Goal: Information Seeking & Learning: Learn about a topic

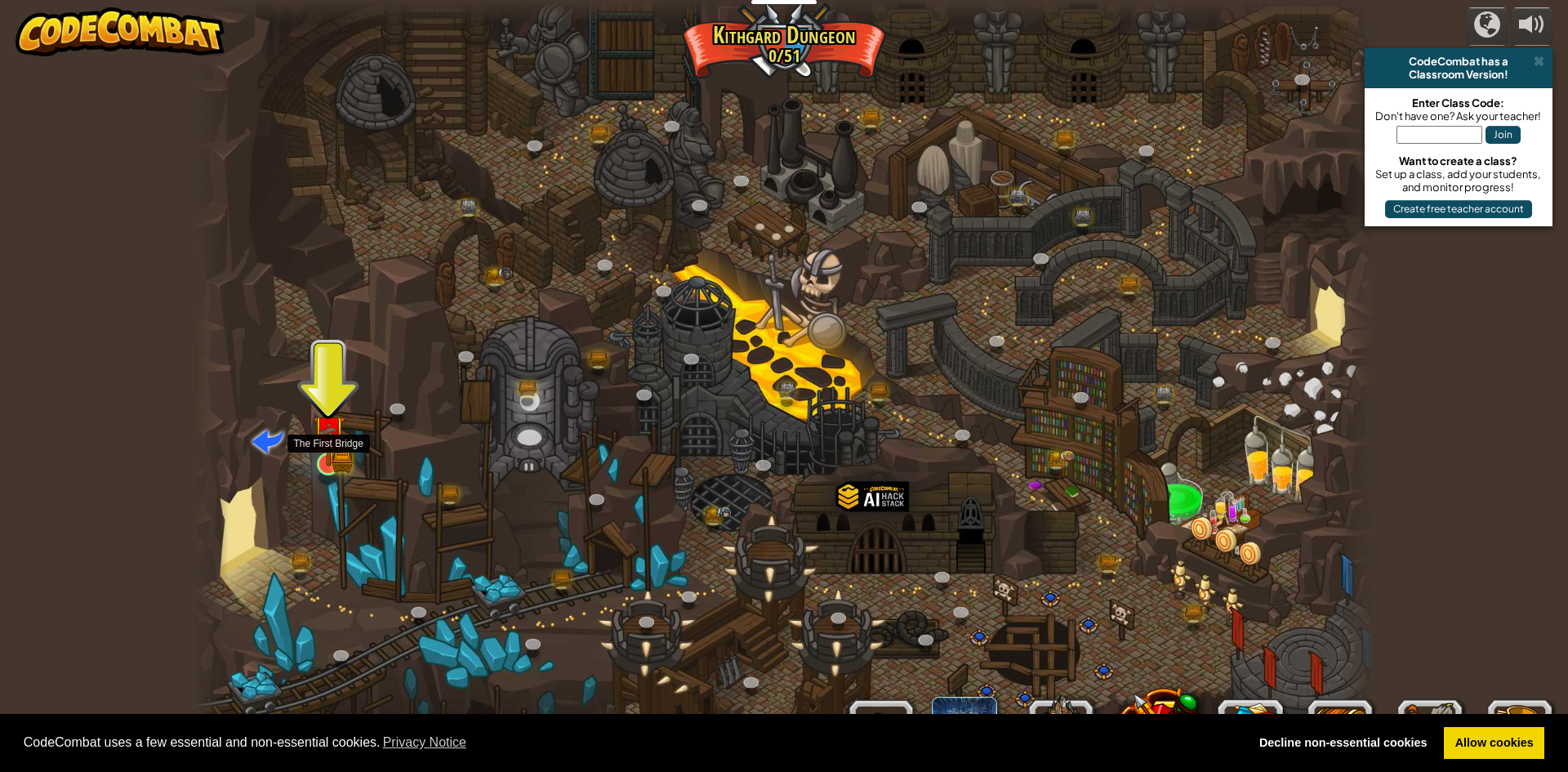
click at [312, 432] on img at bounding box center [328, 431] width 32 height 70
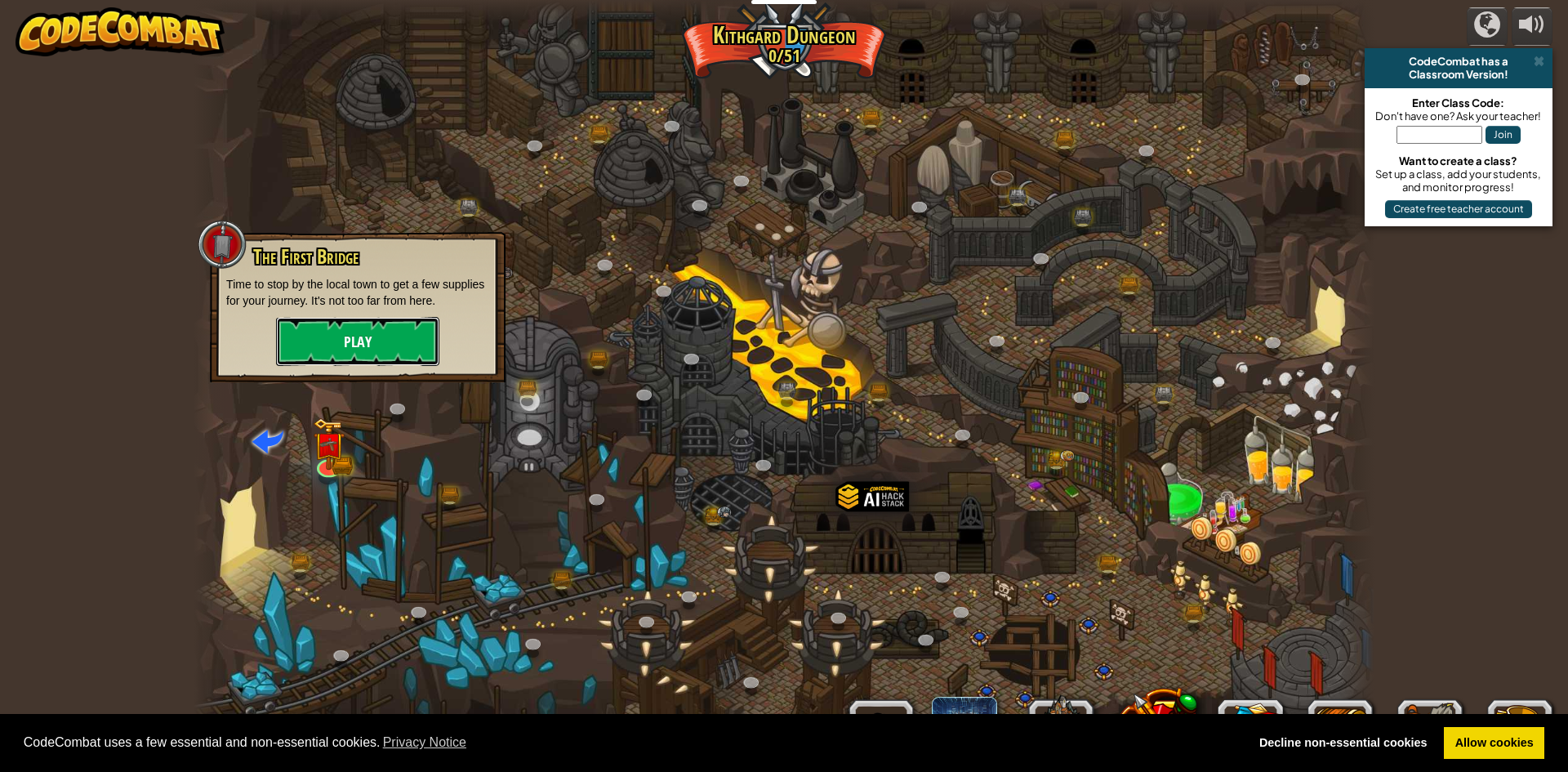
click at [323, 324] on button "Play" at bounding box center [357, 341] width 163 height 49
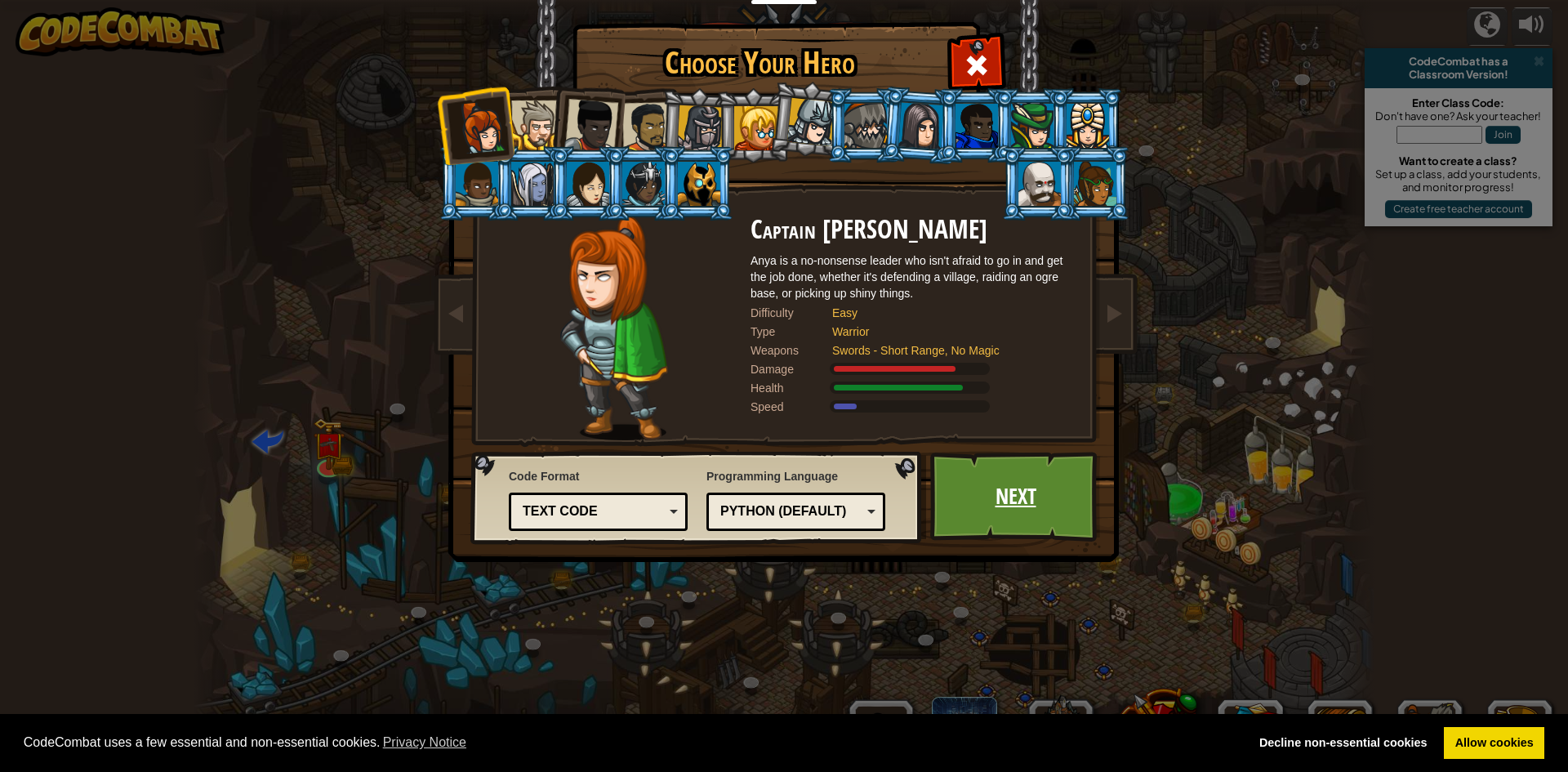
click at [976, 489] on link "Next" at bounding box center [1016, 497] width 171 height 90
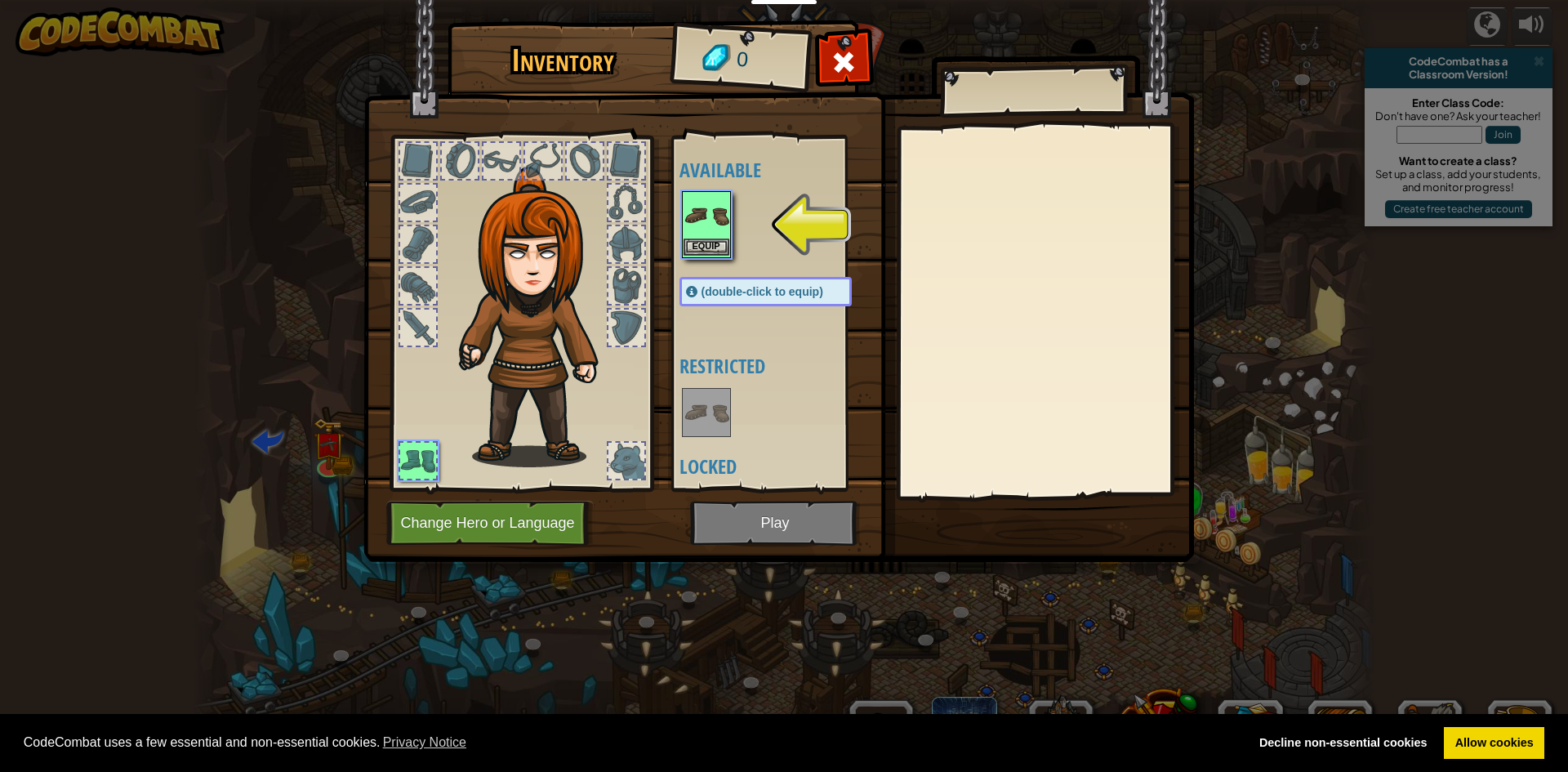
click at [694, 233] on img at bounding box center [707, 215] width 46 height 46
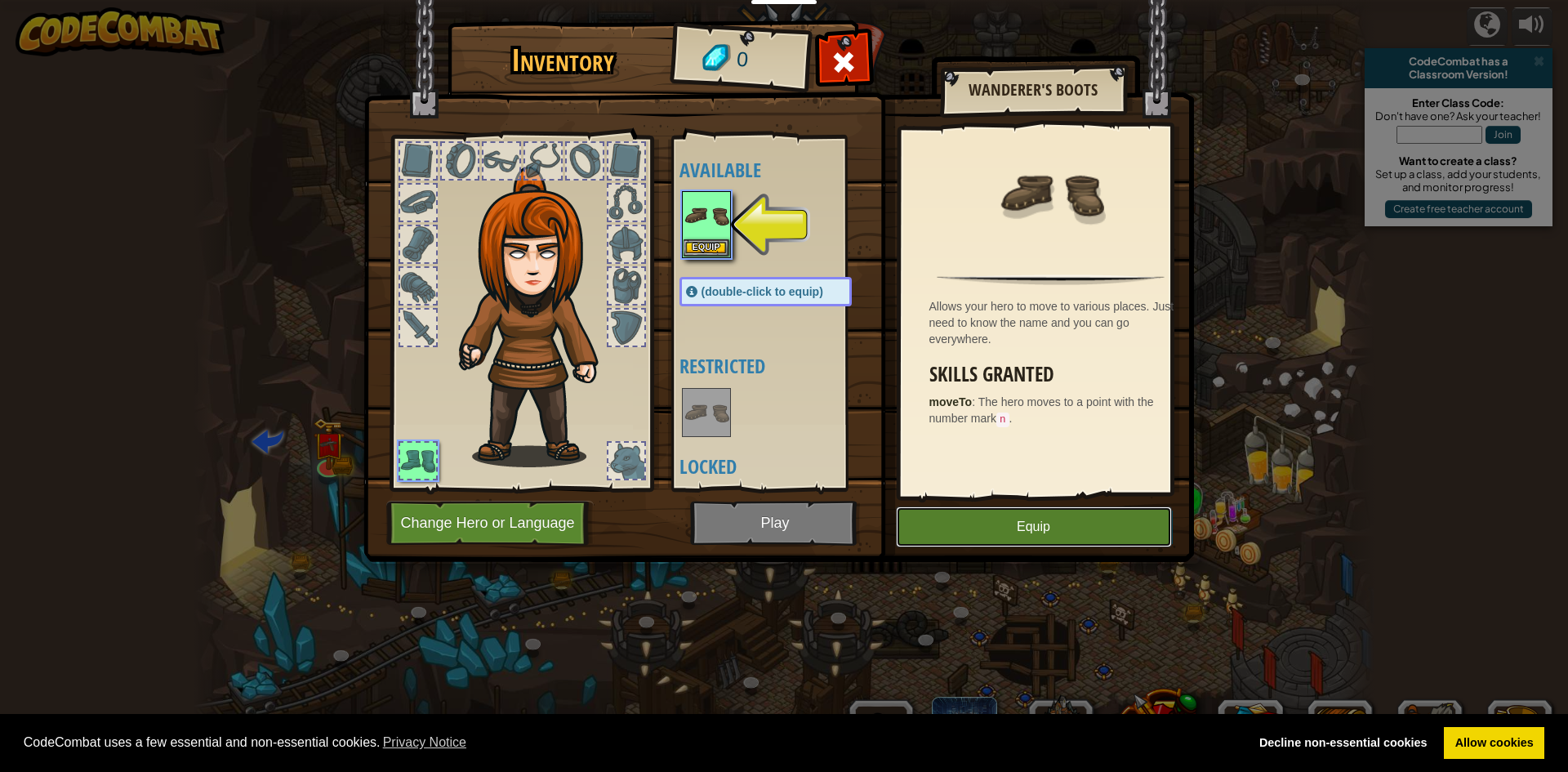
click at [1061, 528] on button "Equip" at bounding box center [1033, 527] width 276 height 41
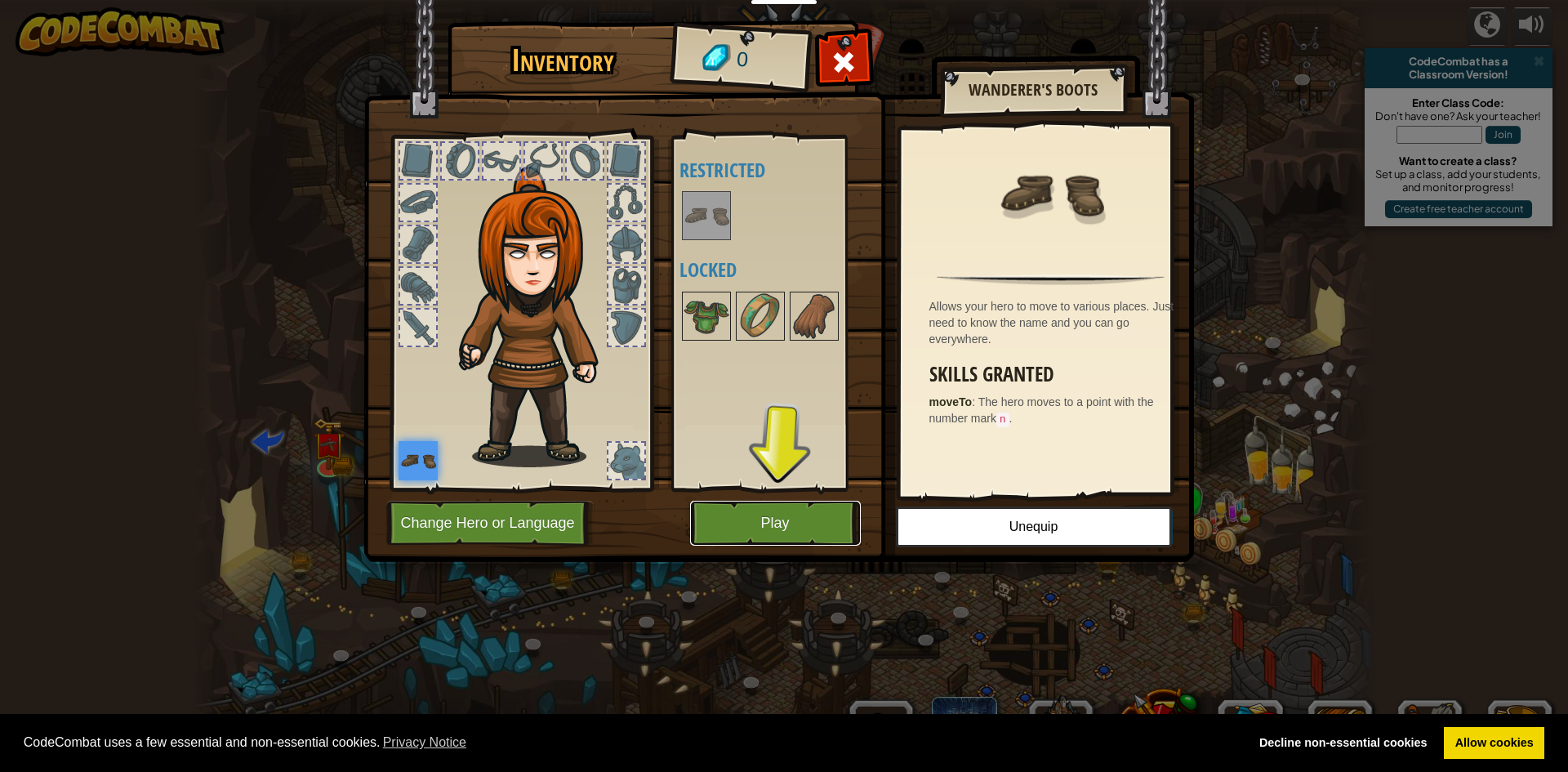
click at [786, 536] on button "Play" at bounding box center [775, 524] width 171 height 45
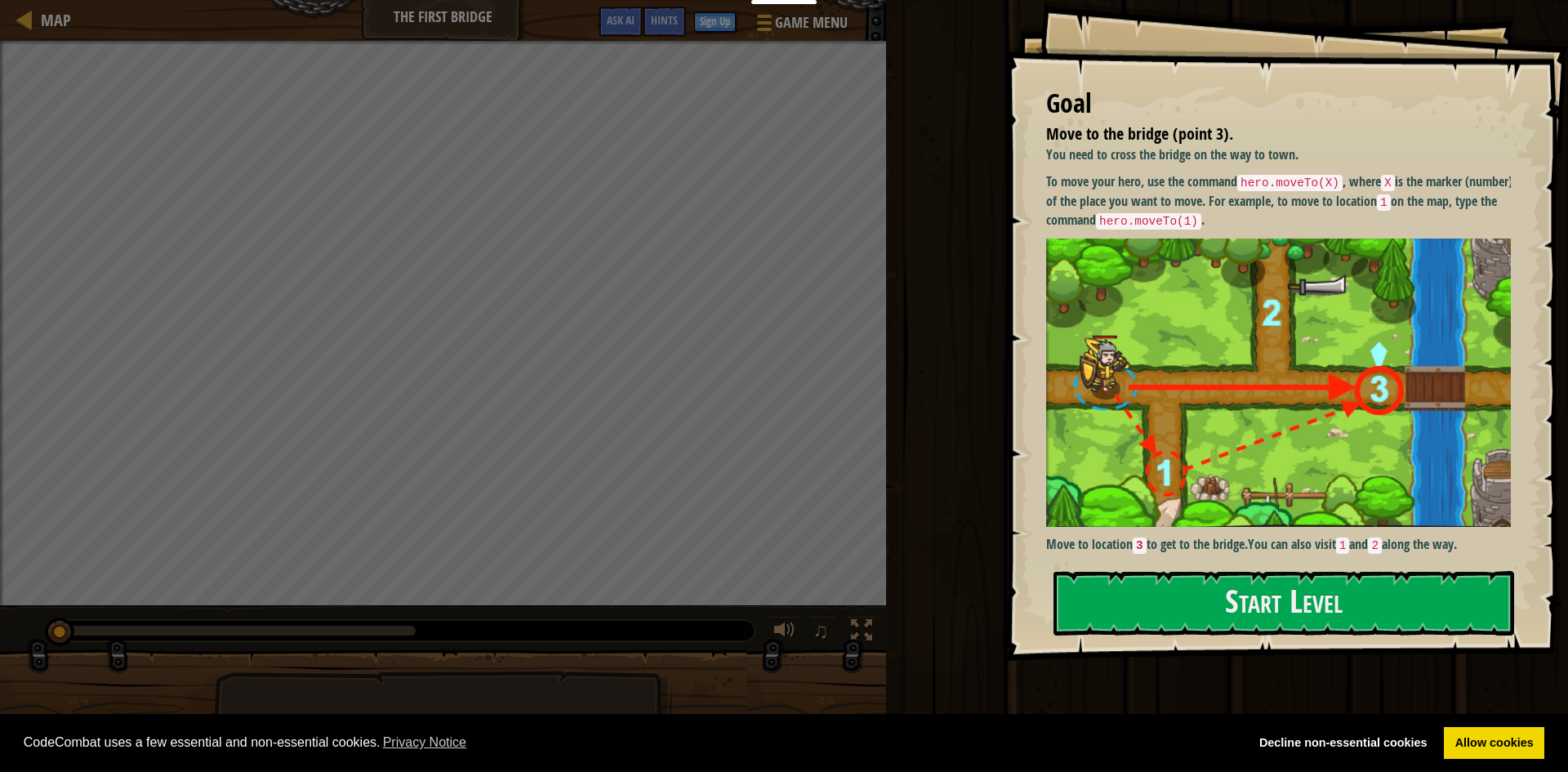
click at [1098, 337] on img at bounding box center [1285, 383] width 477 height 288
drag, startPoint x: 1161, startPoint y: 561, endPoint x: 1157, endPoint y: 587, distance: 26.3
click at [1159, 574] on div "Goal Move to the bridge (point 3). You need to cross the bridge on the way to t…" at bounding box center [1286, 330] width 562 height 661
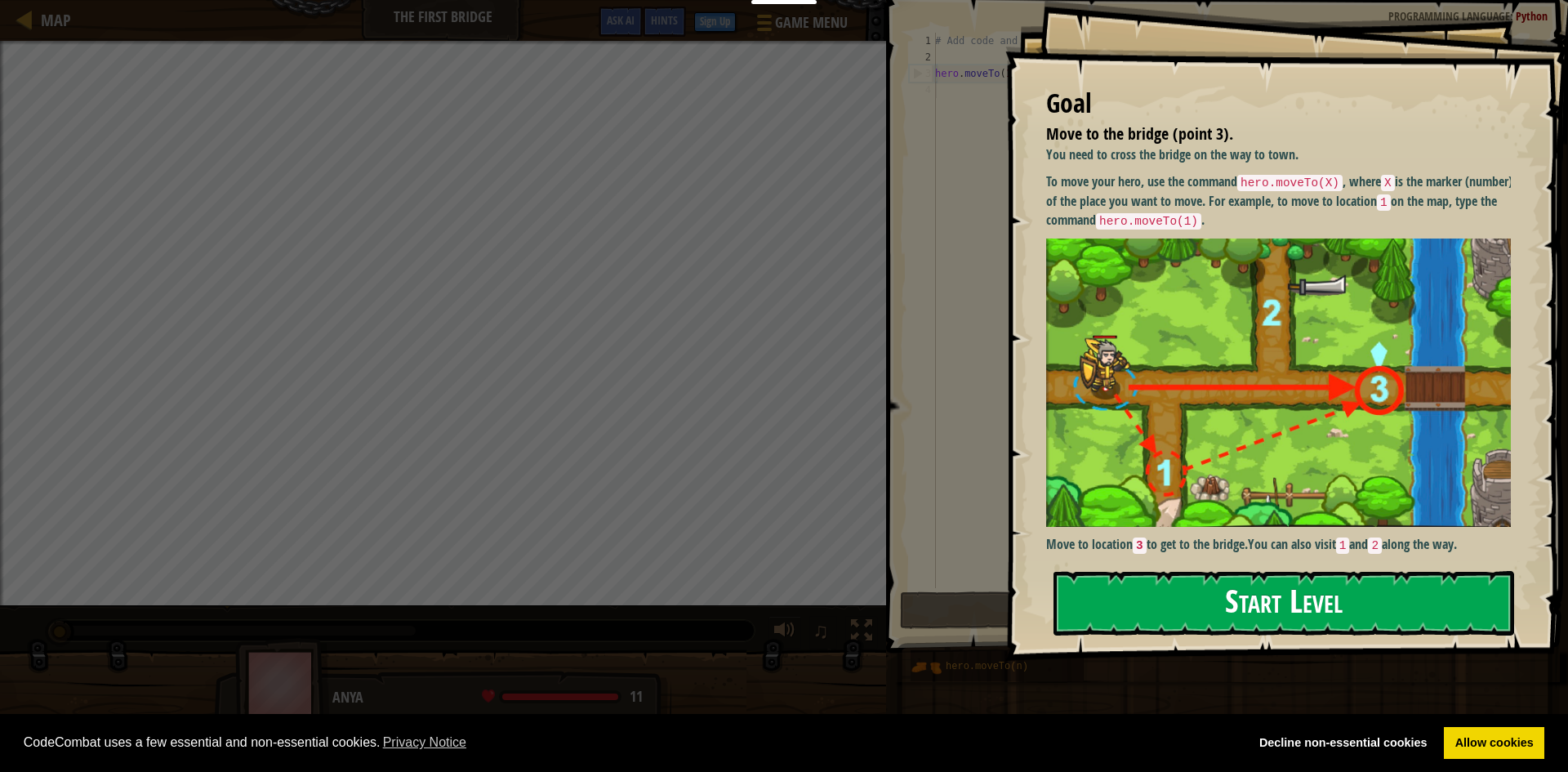
click at [1157, 588] on button "Start Level" at bounding box center [1284, 603] width 461 height 64
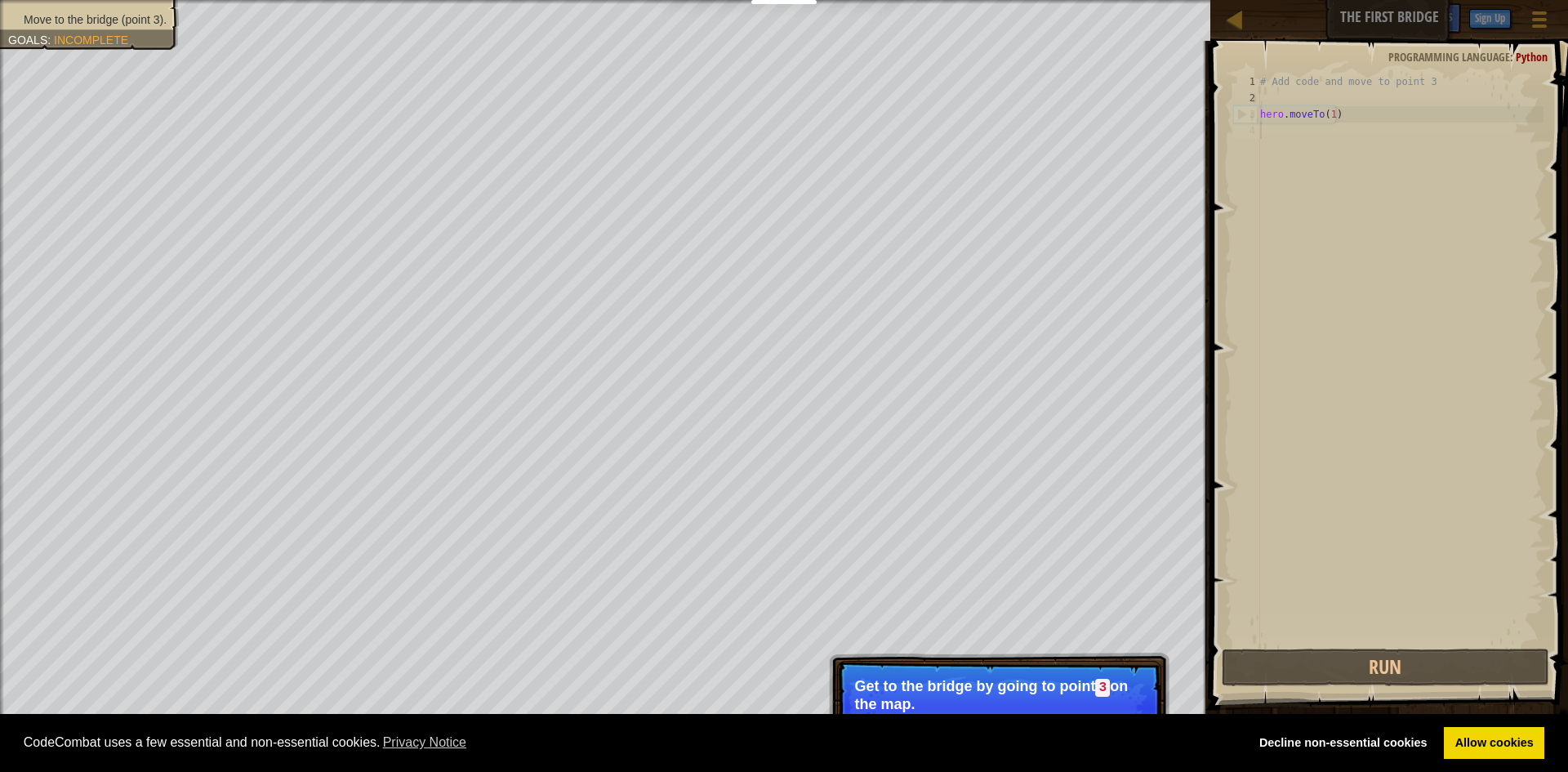
click at [949, 668] on div "Move to the bridge (point 3). Goals : Incomplete ♫ Anya 11 x: 5 y: 15 x: 10 y: …" at bounding box center [784, 386] width 1568 height 772
drag, startPoint x: 984, startPoint y: 733, endPoint x: 1048, endPoint y: 718, distance: 65.7
click at [1002, 729] on div "CodeCombat uses a few essential and non-essential cookies. Privacy Notice Decli…" at bounding box center [784, 744] width 1568 height 59
click at [1049, 718] on div "CodeCombat uses a few essential and non-essential cookies. Privacy Notice Decli…" at bounding box center [784, 744] width 1568 height 59
click at [1050, 718] on div "CodeCombat uses a few essential and non-essential cookies. Privacy Notice Decli…" at bounding box center [784, 744] width 1568 height 59
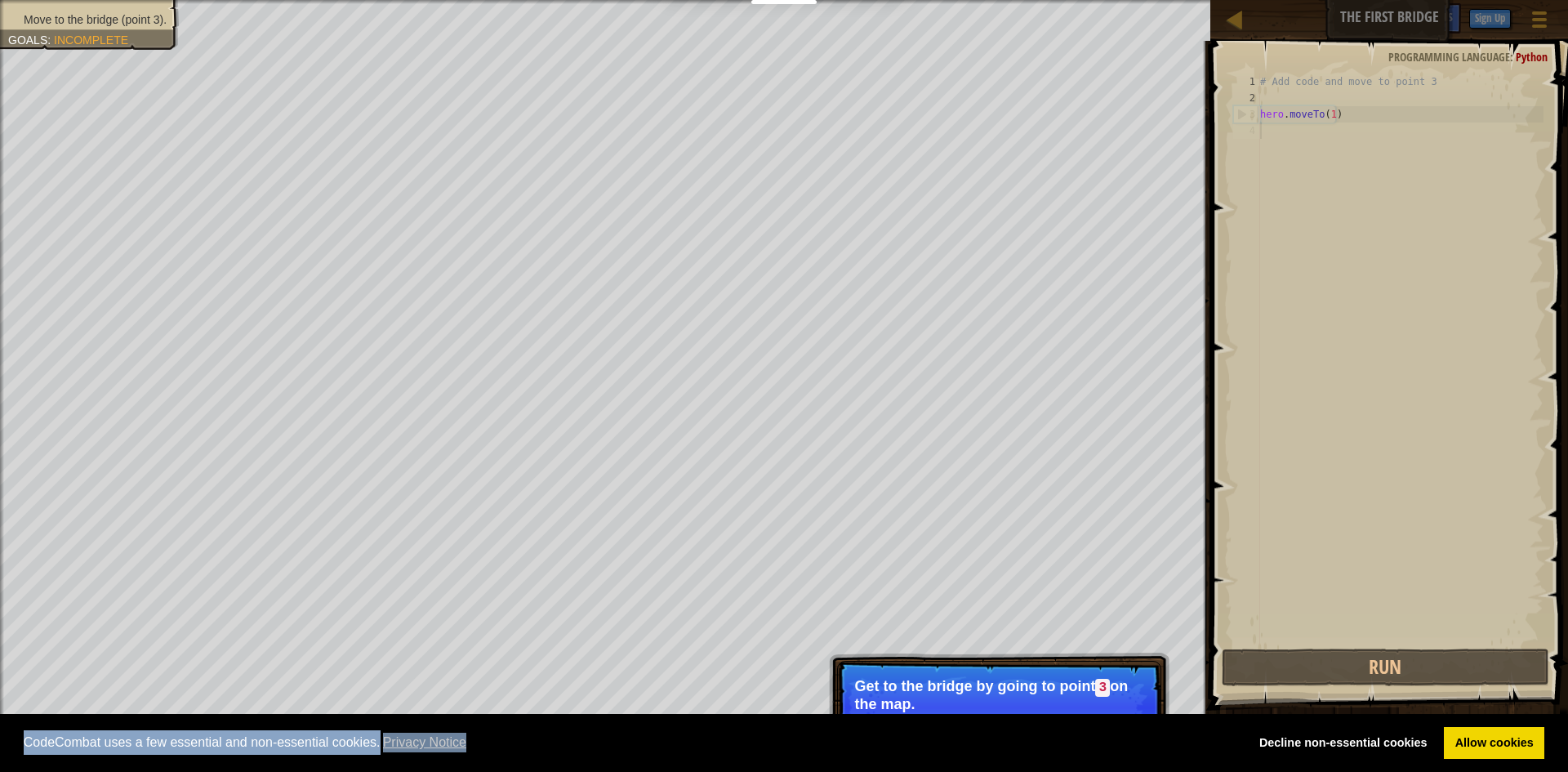
click at [1050, 718] on div "CodeCombat uses a few essential and non-essential cookies. Privacy Notice Decli…" at bounding box center [784, 744] width 1568 height 59
drag, startPoint x: 1050, startPoint y: 718, endPoint x: 1567, endPoint y: 745, distance: 517.7
click at [1097, 0] on body "Cookie Policy CodeCombat uses a few essential and non-essential cookies. Privac…" at bounding box center [784, 0] width 1568 height 0
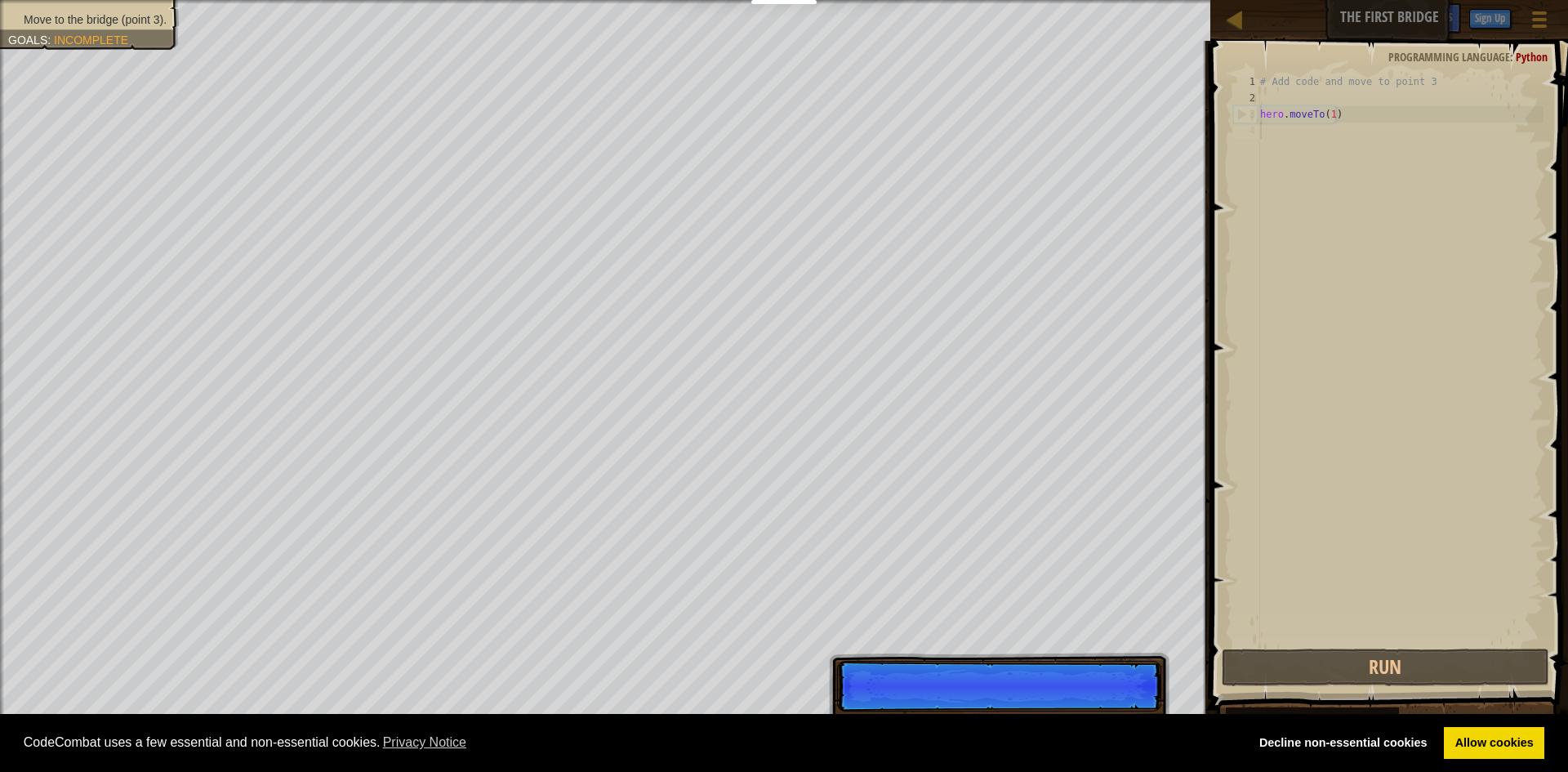
scroll to position [8, 0]
